Goal: Transaction & Acquisition: Book appointment/travel/reservation

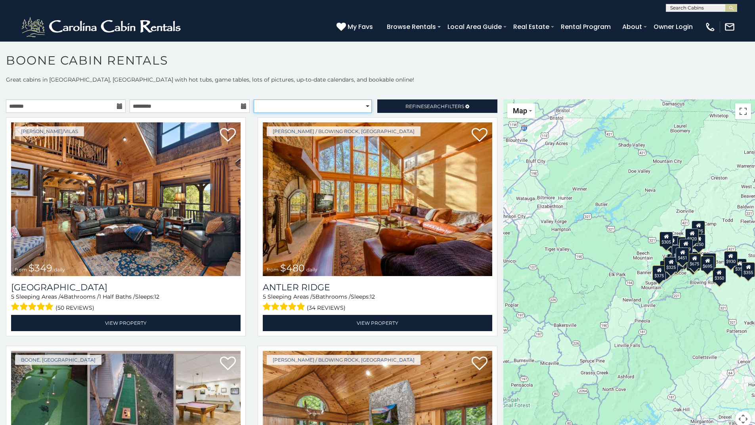
click at [362, 107] on select "**********" at bounding box center [313, 105] width 118 height 13
select select "*********"
click at [254, 99] on select "**********" at bounding box center [313, 105] width 118 height 13
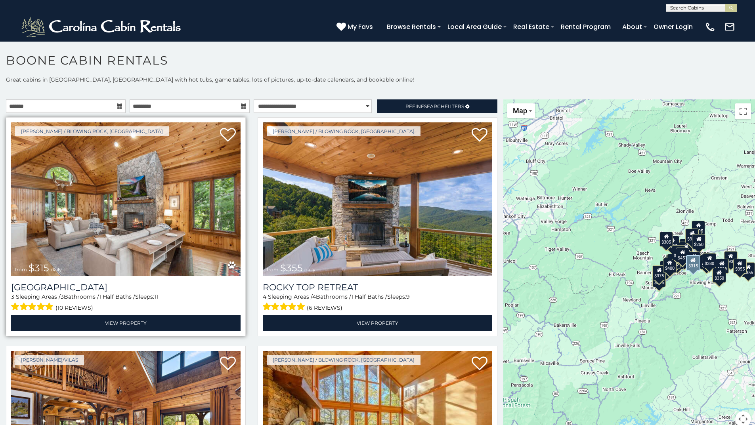
click at [141, 212] on img at bounding box center [125, 199] width 229 height 154
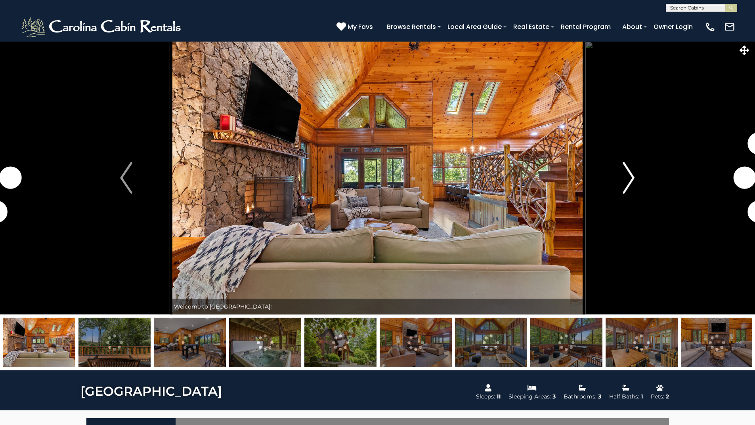
click at [628, 182] on img "Next" at bounding box center [629, 178] width 12 height 32
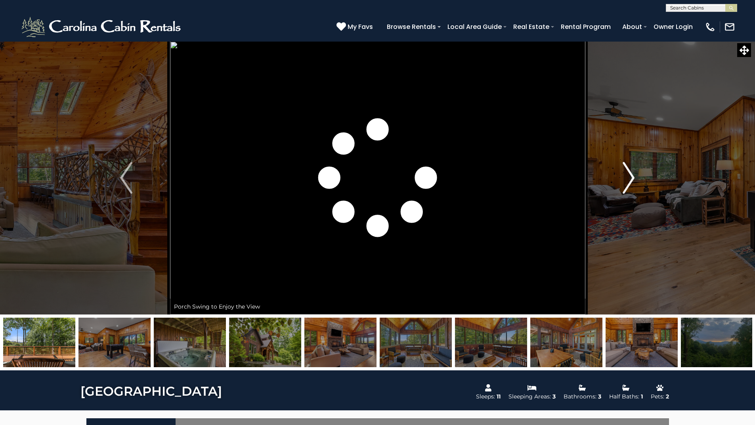
click at [628, 182] on img "Next" at bounding box center [629, 178] width 12 height 32
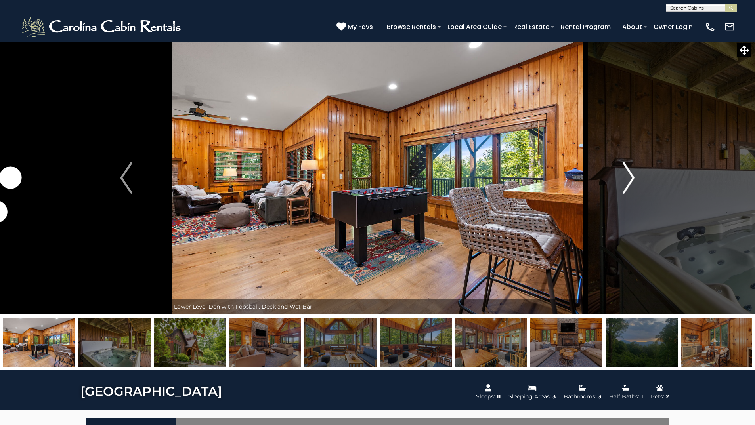
click at [628, 182] on img "Next" at bounding box center [629, 178] width 12 height 32
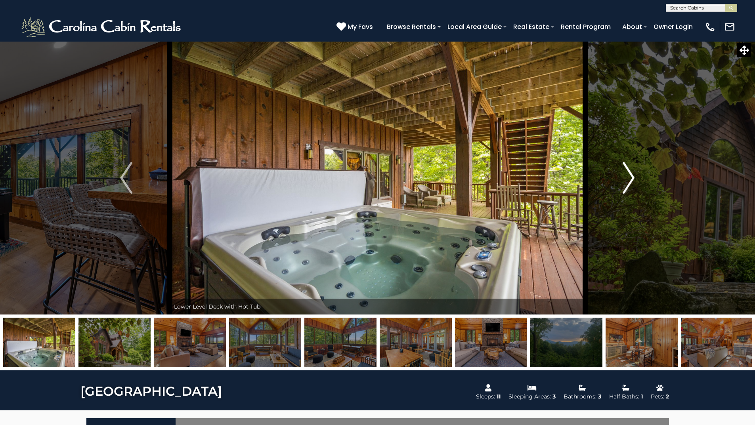
click at [628, 182] on img "Next" at bounding box center [629, 178] width 12 height 32
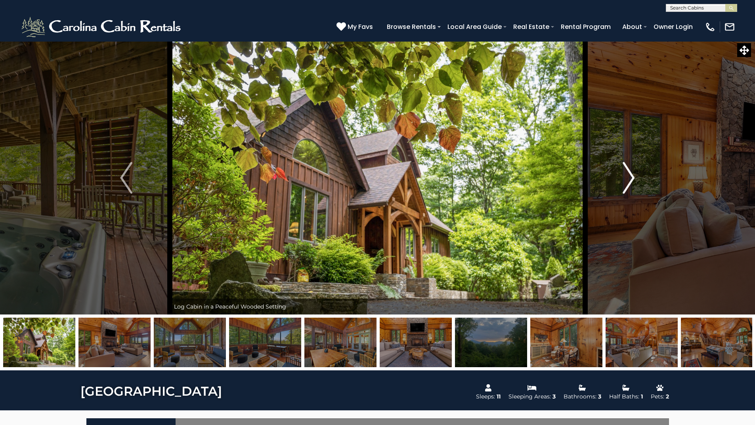
click at [628, 182] on img "Next" at bounding box center [629, 178] width 12 height 32
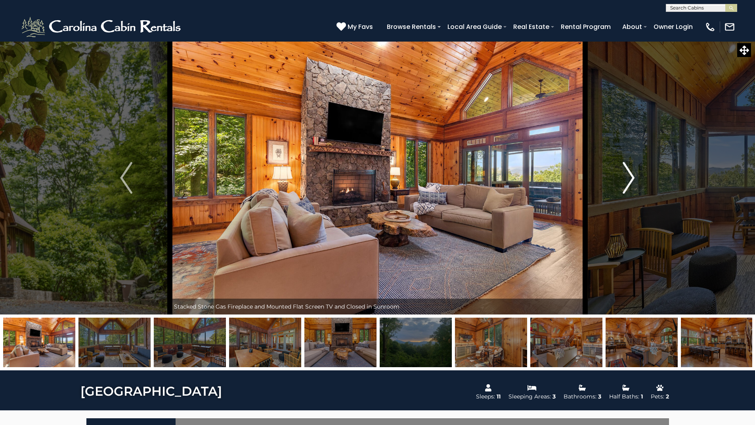
click at [628, 182] on img "Next" at bounding box center [629, 178] width 12 height 32
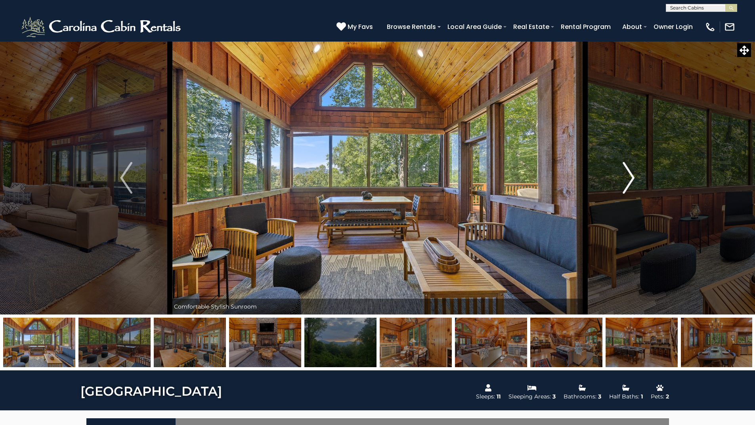
click at [628, 182] on img "Next" at bounding box center [629, 178] width 12 height 32
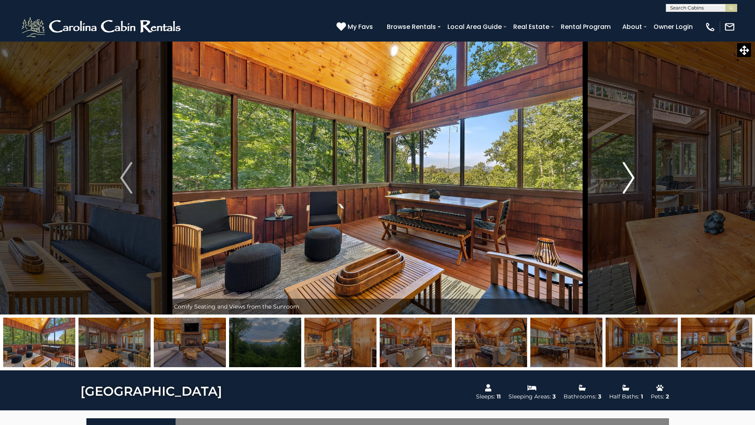
click at [628, 182] on img "Next" at bounding box center [629, 178] width 12 height 32
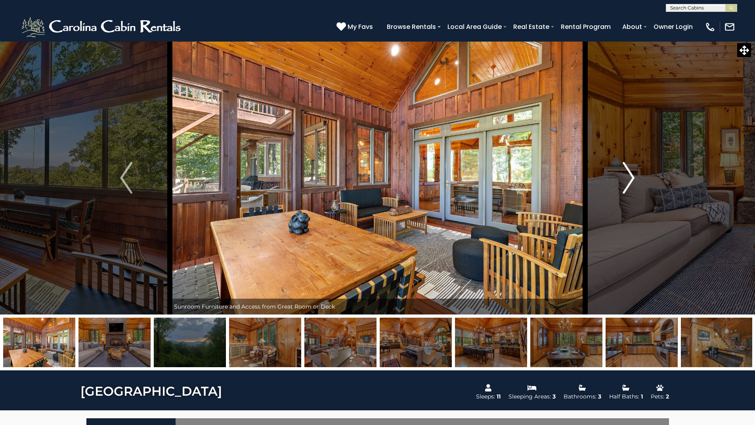
click at [628, 182] on img "Next" at bounding box center [629, 178] width 12 height 32
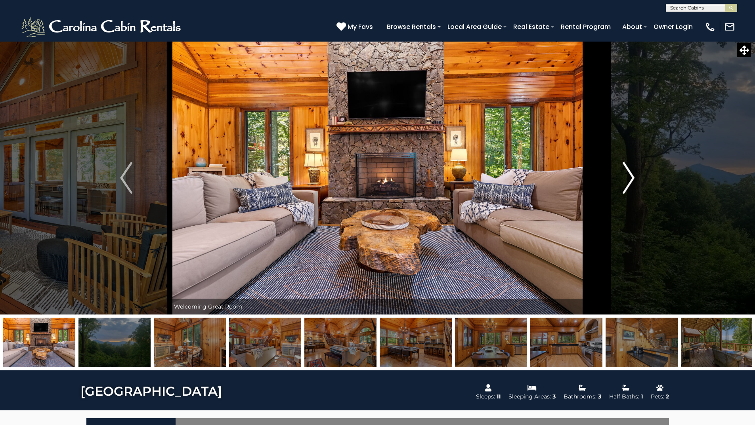
click at [628, 182] on img "Next" at bounding box center [629, 178] width 12 height 32
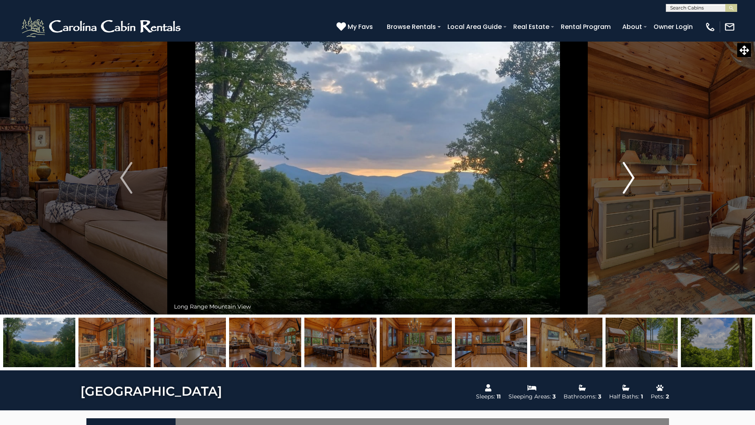
click at [628, 182] on img "Next" at bounding box center [629, 178] width 12 height 32
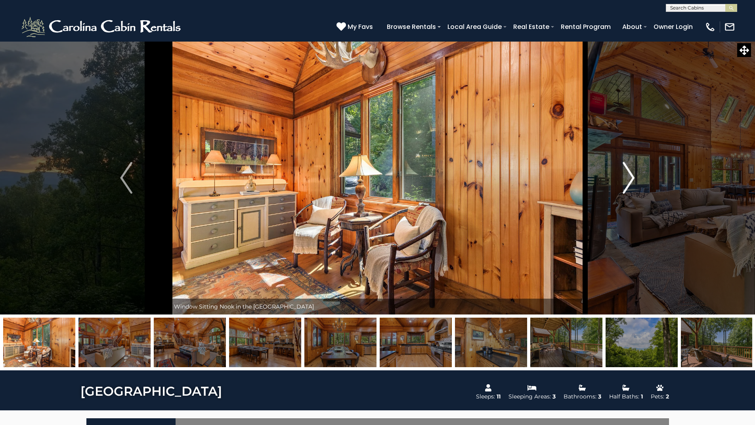
click at [628, 182] on img "Next" at bounding box center [629, 178] width 12 height 32
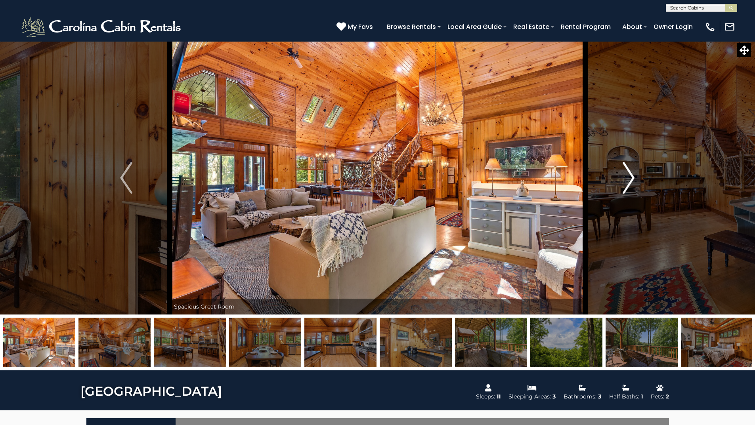
click at [628, 182] on img "Next" at bounding box center [629, 178] width 12 height 32
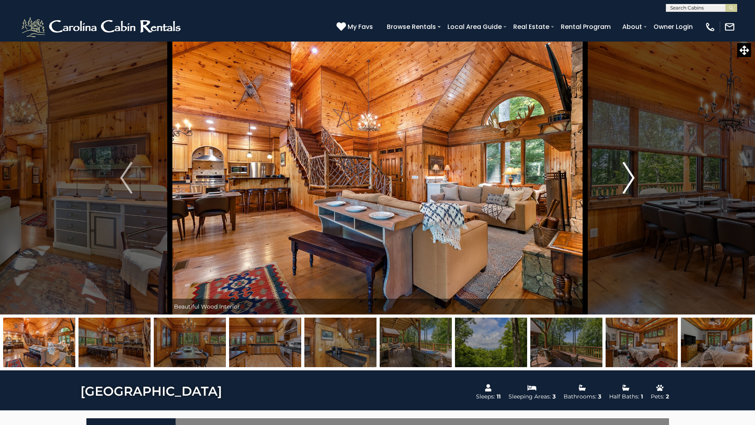
click at [628, 182] on img "Next" at bounding box center [629, 178] width 12 height 32
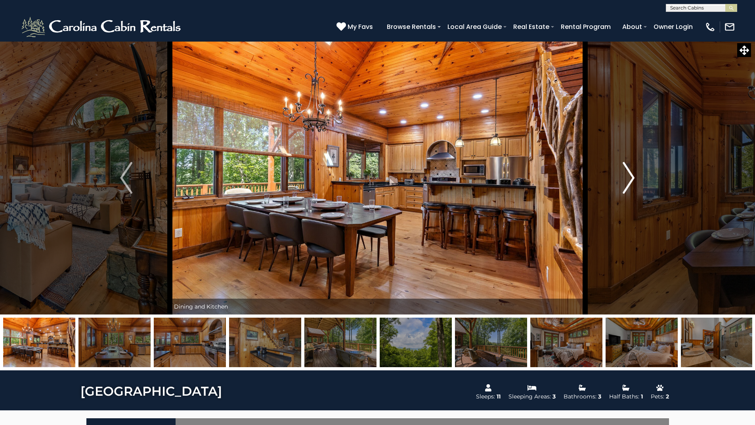
click at [628, 182] on img "Next" at bounding box center [629, 178] width 12 height 32
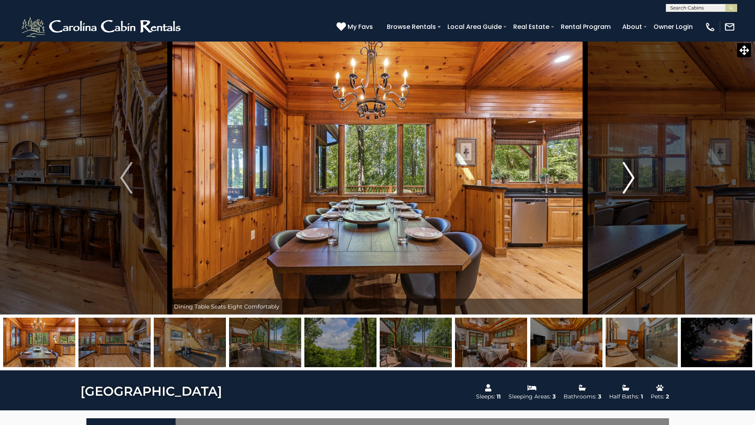
click at [628, 182] on img "Next" at bounding box center [629, 178] width 12 height 32
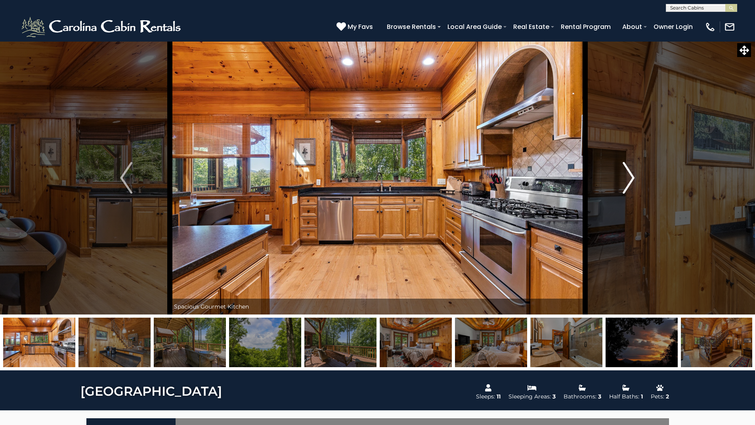
click at [628, 182] on img "Next" at bounding box center [629, 178] width 12 height 32
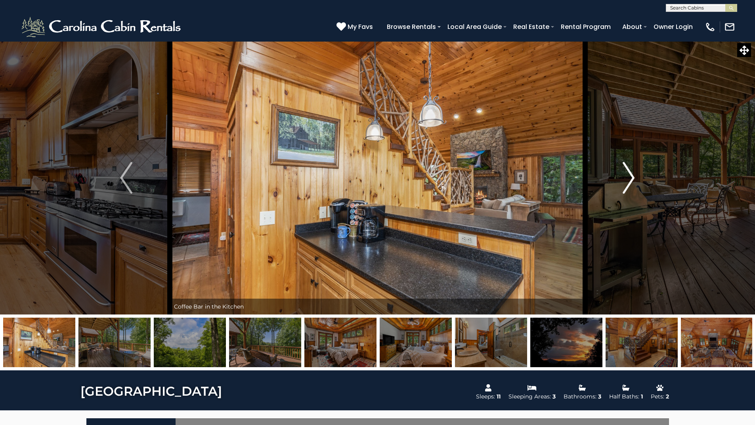
click at [628, 182] on img "Next" at bounding box center [629, 178] width 12 height 32
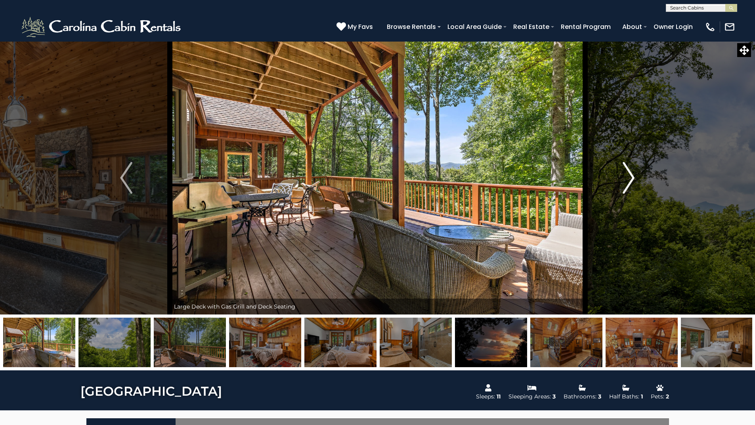
click at [628, 182] on img "Next" at bounding box center [629, 178] width 12 height 32
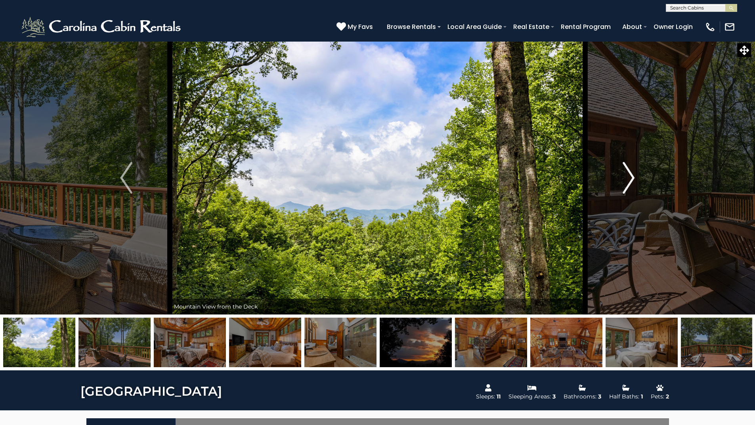
click at [628, 182] on img "Next" at bounding box center [629, 178] width 12 height 32
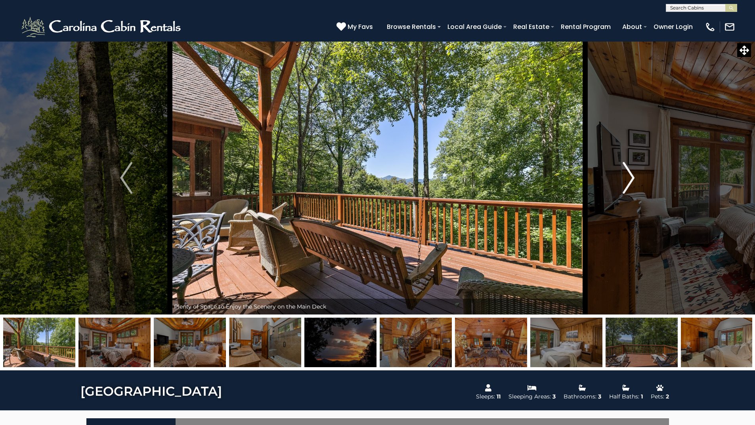
click at [628, 182] on img "Next" at bounding box center [629, 178] width 12 height 32
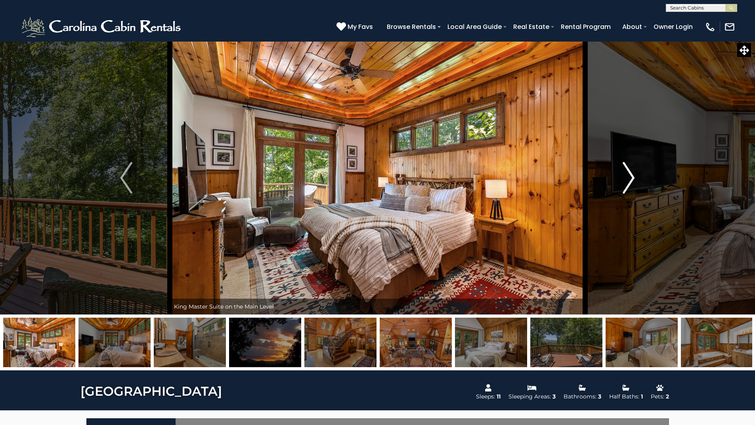
click at [628, 182] on img "Next" at bounding box center [629, 178] width 12 height 32
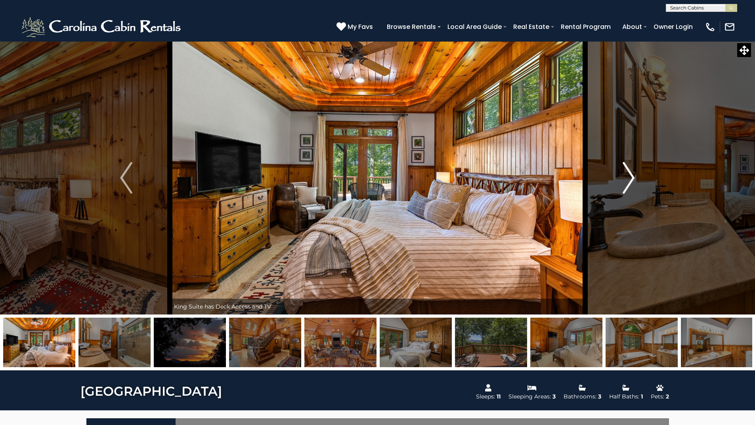
click at [628, 182] on img "Next" at bounding box center [629, 178] width 12 height 32
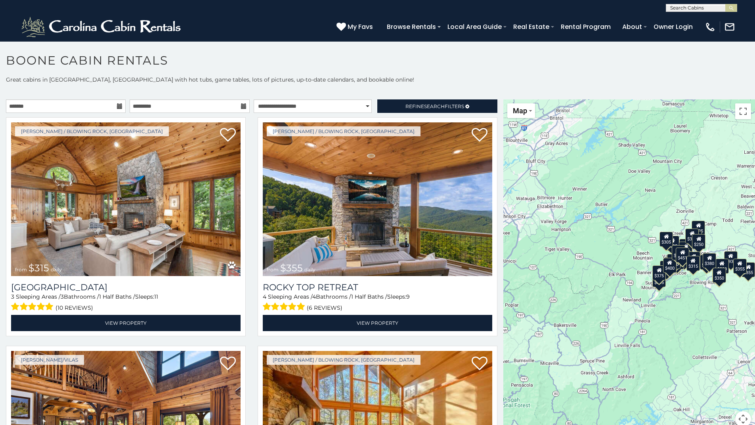
click at [117, 106] on icon at bounding box center [120, 106] width 6 height 6
click at [118, 107] on icon at bounding box center [120, 106] width 6 height 6
click at [62, 107] on input "text" at bounding box center [66, 105] width 120 height 13
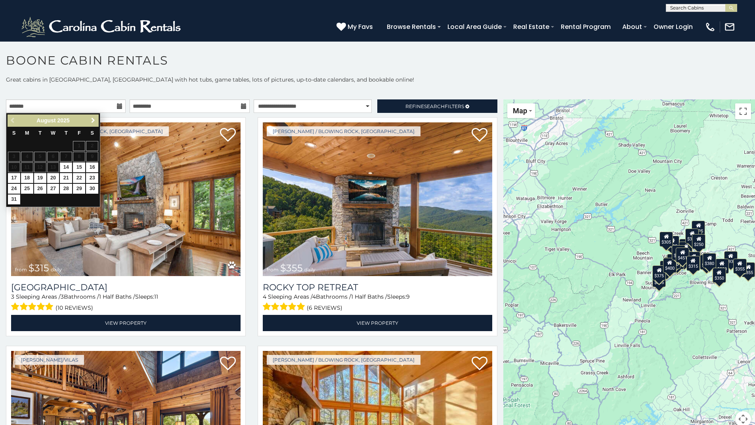
click at [93, 120] on span "Next" at bounding box center [93, 120] width 6 height 6
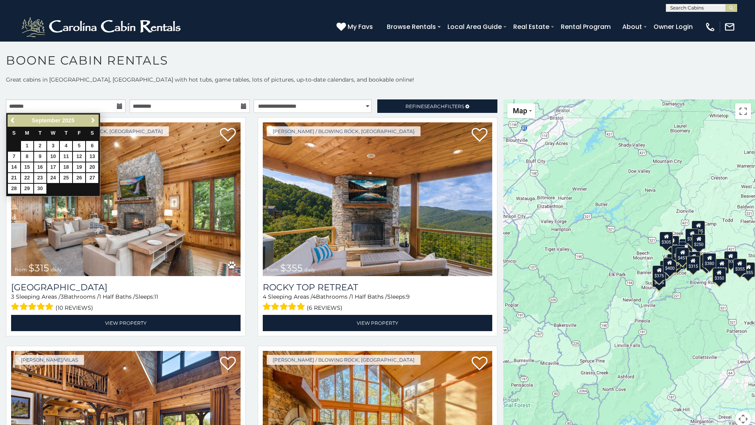
click at [93, 120] on span "Next" at bounding box center [93, 120] width 6 height 6
click at [258, 67] on h1 "Boone Cabin Rentals" at bounding box center [377, 64] width 755 height 23
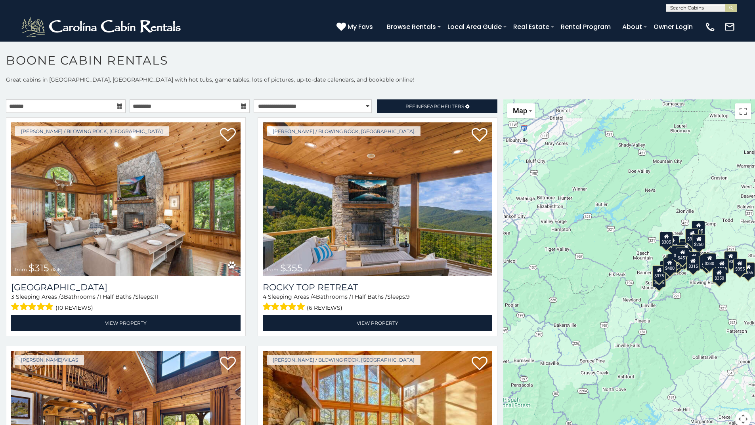
click at [119, 107] on icon at bounding box center [120, 106] width 6 height 6
click at [102, 104] on input "text" at bounding box center [66, 105] width 120 height 13
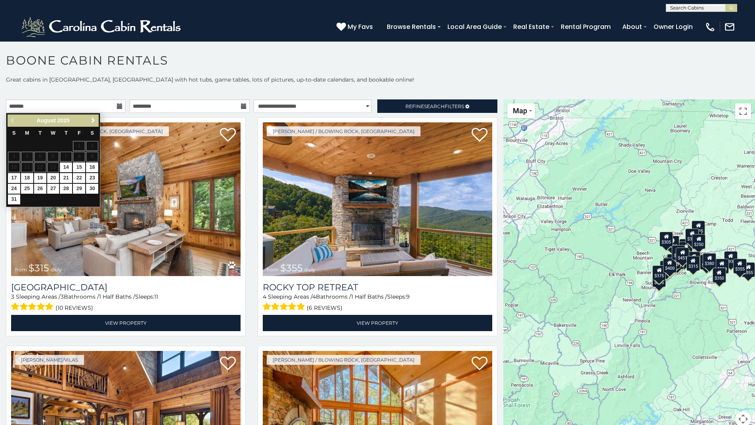
click at [94, 120] on span "Next" at bounding box center [93, 120] width 6 height 6
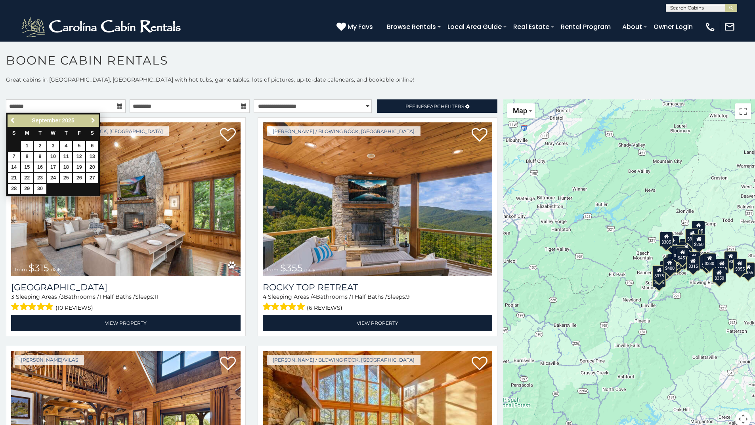
click at [94, 120] on span "Next" at bounding box center [93, 120] width 6 height 6
click at [11, 122] on span "Previous" at bounding box center [13, 120] width 6 height 6
click at [79, 176] on link "26" at bounding box center [79, 178] width 12 height 10
type input "**********"
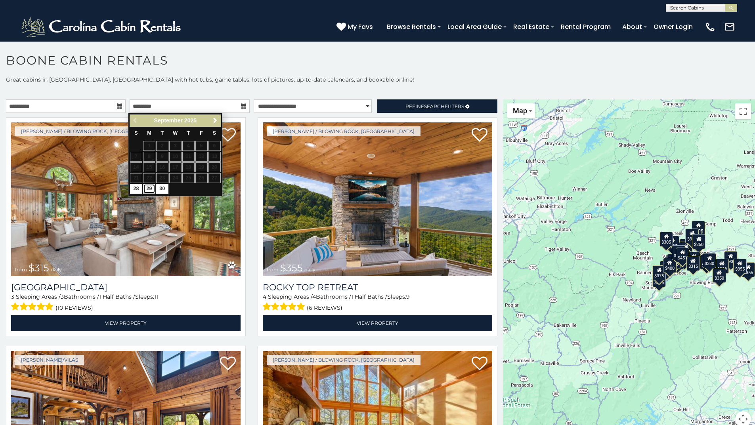
click at [148, 189] on link "29" at bounding box center [149, 189] width 12 height 10
type input "**********"
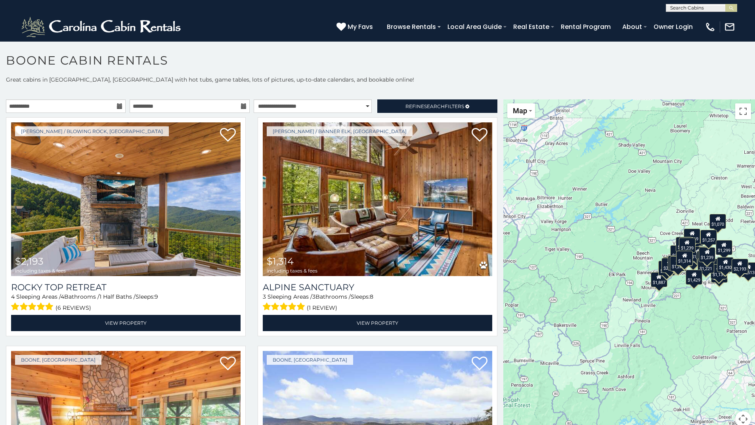
click at [404, 73] on h1 "Boone Cabin Rentals" at bounding box center [377, 64] width 755 height 23
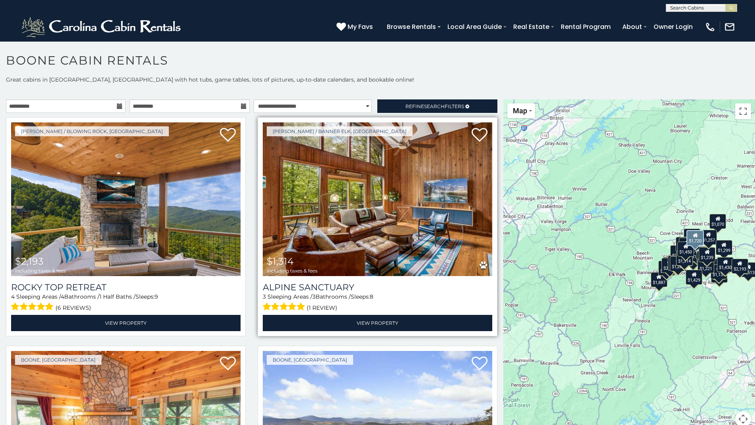
click at [380, 208] on img at bounding box center [377, 199] width 229 height 154
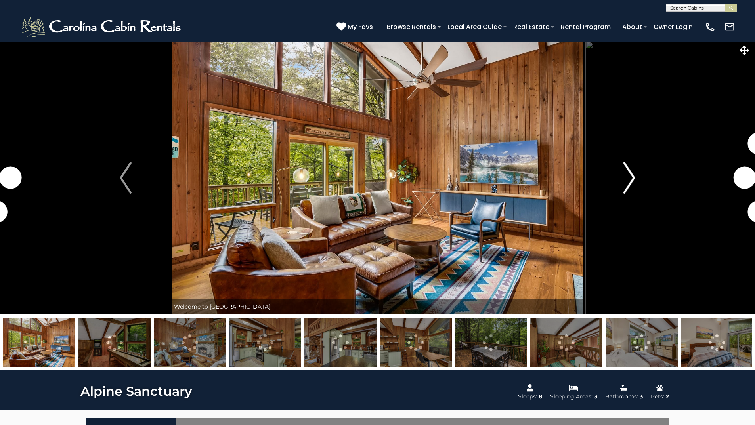
click at [632, 177] on img "Next" at bounding box center [629, 178] width 12 height 32
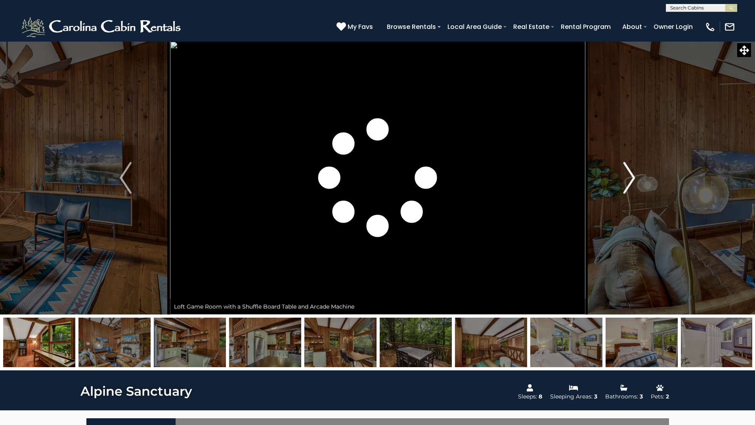
click at [632, 177] on img "Next" at bounding box center [629, 178] width 12 height 32
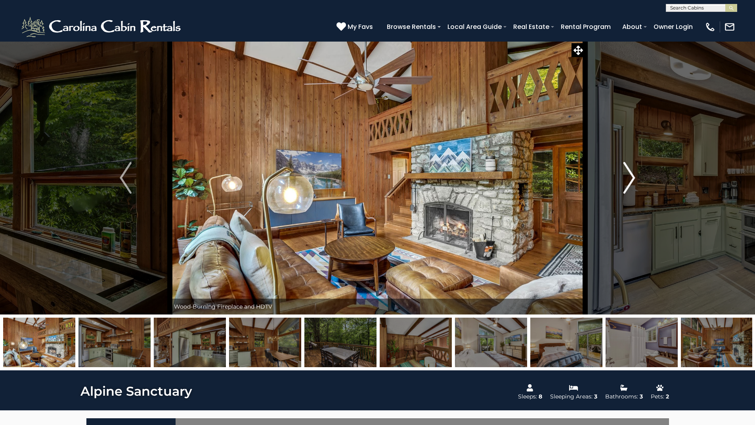
click at [632, 177] on img "Next" at bounding box center [629, 178] width 12 height 32
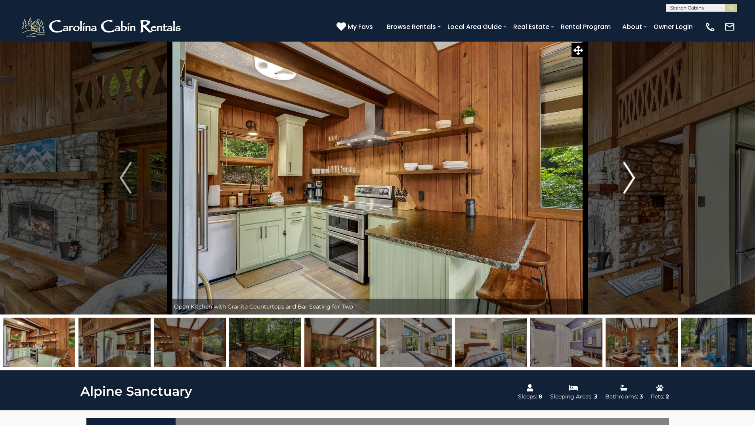
click at [632, 177] on img "Next" at bounding box center [629, 178] width 12 height 32
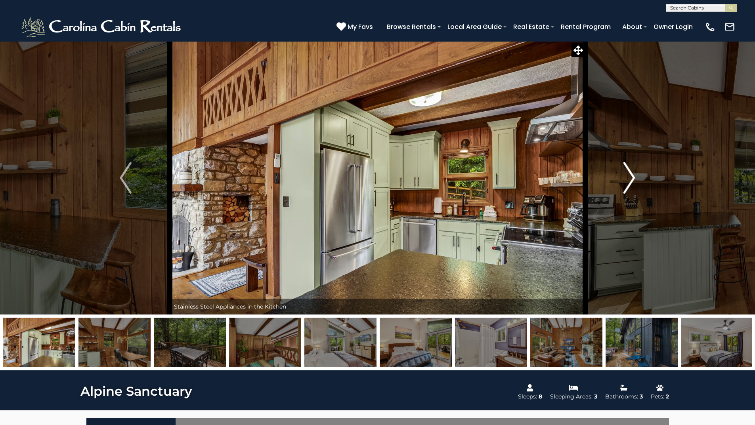
click at [632, 177] on img "Next" at bounding box center [629, 178] width 12 height 32
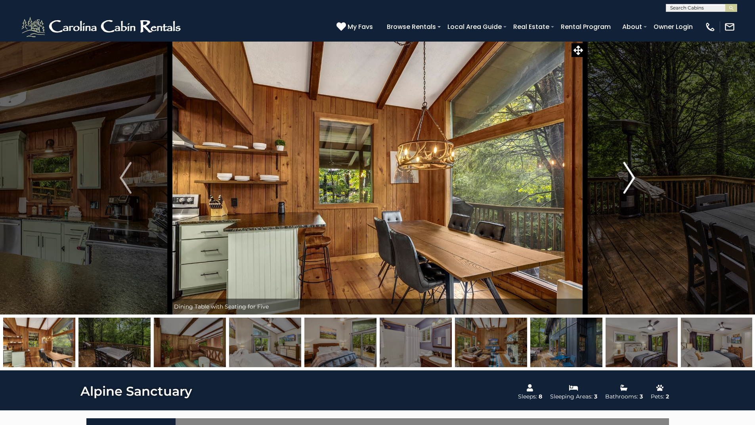
click at [632, 177] on img "Next" at bounding box center [629, 178] width 12 height 32
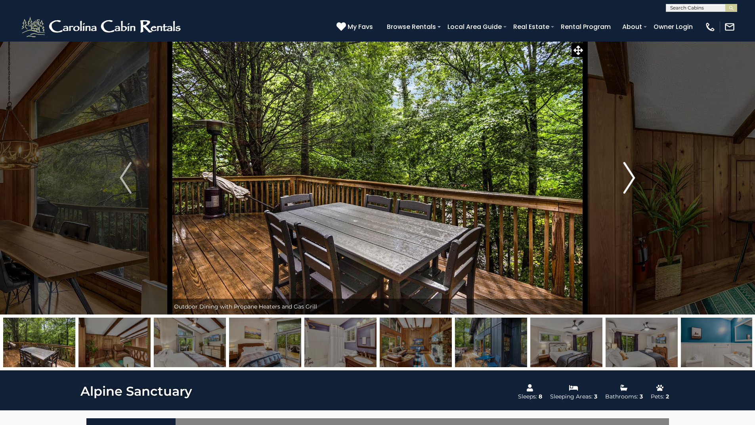
click at [632, 177] on img "Next" at bounding box center [629, 178] width 12 height 32
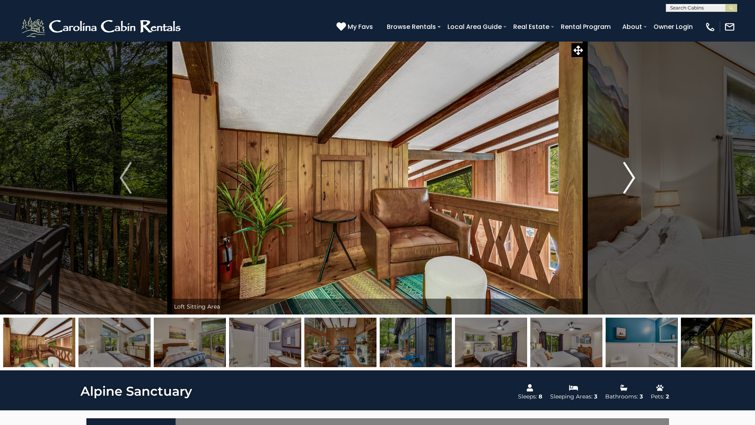
click at [632, 177] on img "Next" at bounding box center [629, 178] width 12 height 32
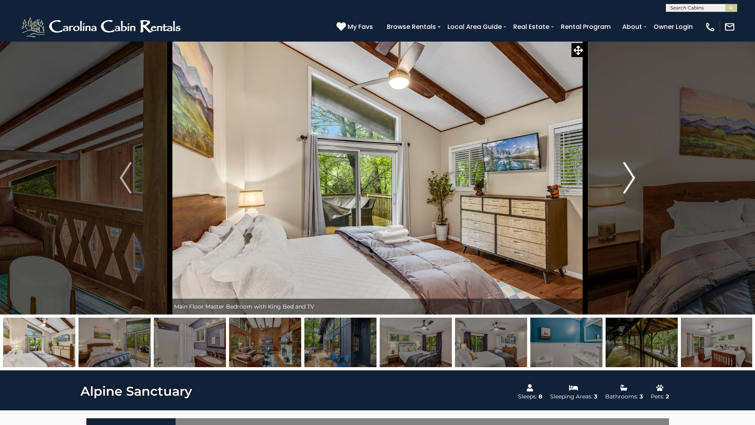
click at [632, 177] on img "Next" at bounding box center [629, 178] width 12 height 32
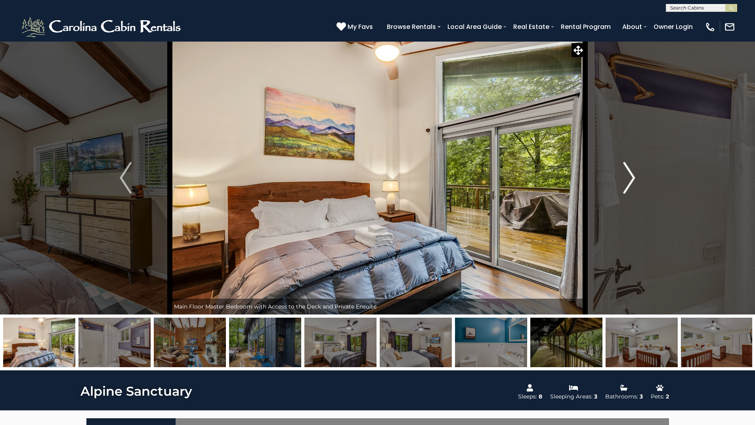
click at [632, 177] on img "Next" at bounding box center [629, 178] width 12 height 32
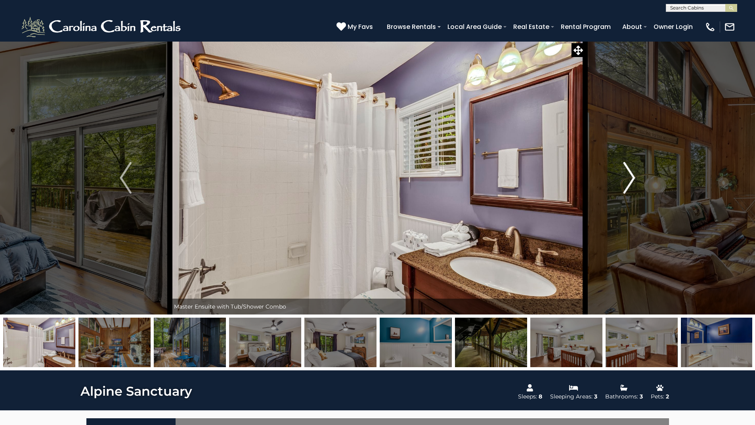
click at [632, 177] on img "Next" at bounding box center [629, 178] width 12 height 32
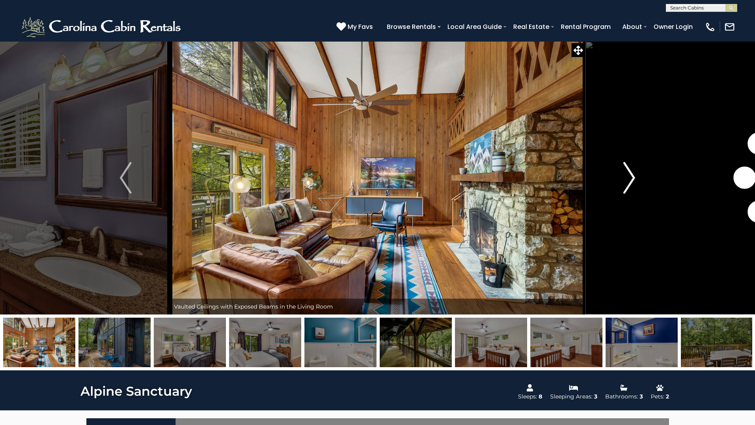
click at [632, 177] on img "Next" at bounding box center [629, 178] width 12 height 32
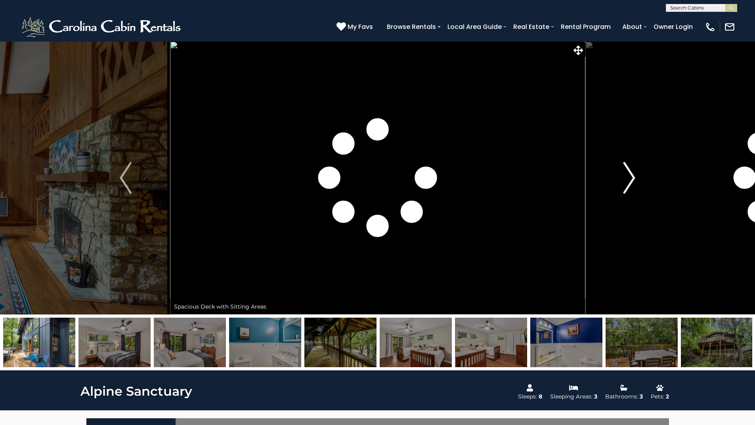
click at [632, 177] on img "Next" at bounding box center [629, 178] width 12 height 32
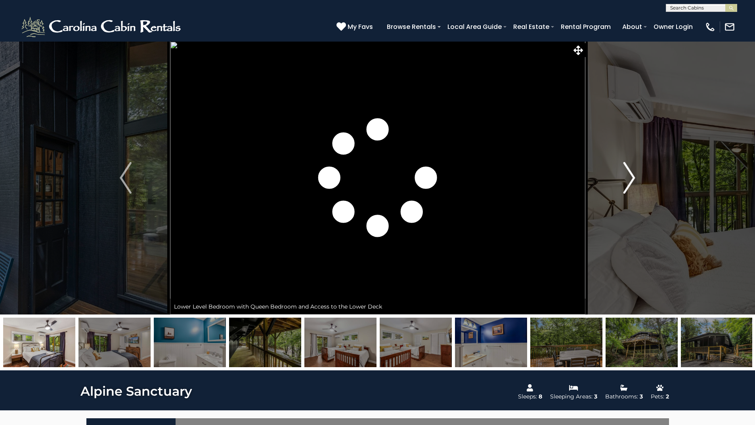
click at [632, 177] on img "Next" at bounding box center [629, 178] width 12 height 32
